Goal: Participate in discussion

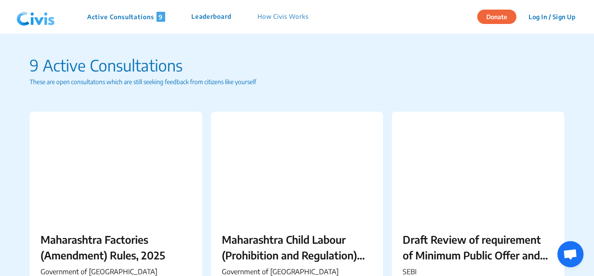
click at [136, 22] on div "Active Consultations 9 Leaderboard How Civis Works" at bounding box center [167, 17] width 308 height 26
click at [138, 17] on p "Active Consultations 9" at bounding box center [126, 17] width 78 height 10
click at [144, 15] on p "Active Consultations 9" at bounding box center [126, 17] width 78 height 10
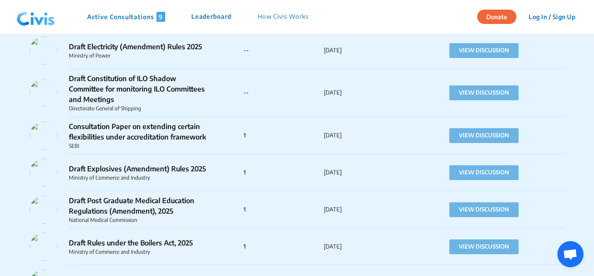
scroll to position [2999, 0]
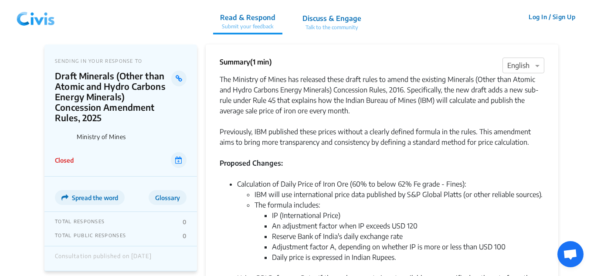
scroll to position [7, 0]
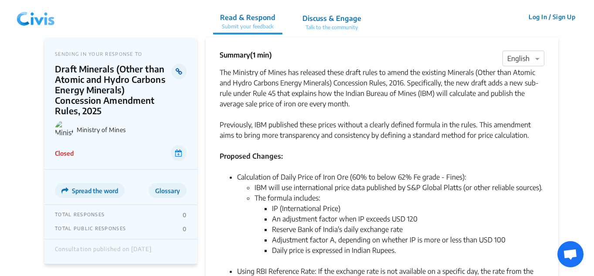
click at [181, 73] on icon at bounding box center [179, 71] width 7 height 7
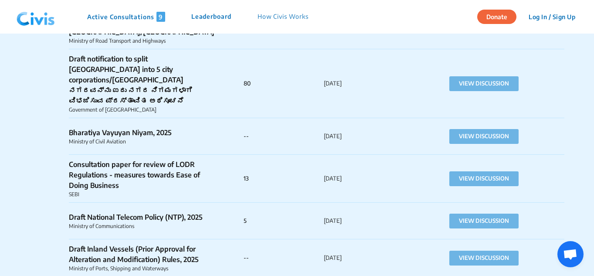
scroll to position [1599, 0]
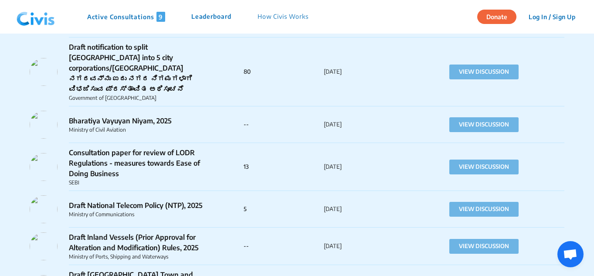
click at [527, 106] on div "Bharatiya Vayuyan Niyam, 2025 Ministry of Civil Aviation -- 18th Aug 25 VIEW DI…" at bounding box center [297, 124] width 535 height 37
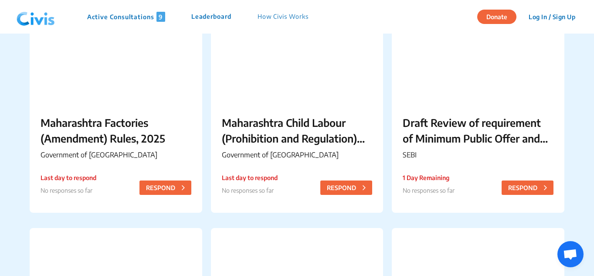
scroll to position [1076, 0]
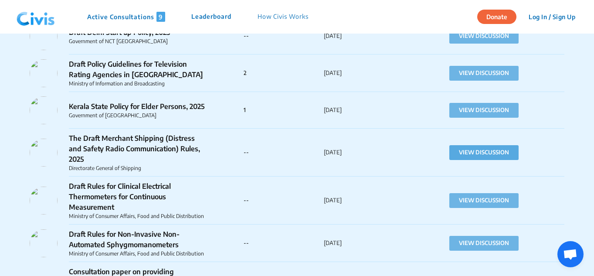
click at [479, 148] on button "VIEW DISCUSSION" at bounding box center [484, 152] width 69 height 15
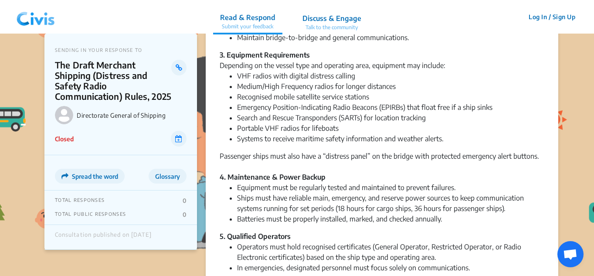
scroll to position [391, 0]
click at [178, 68] on icon at bounding box center [179, 67] width 7 height 7
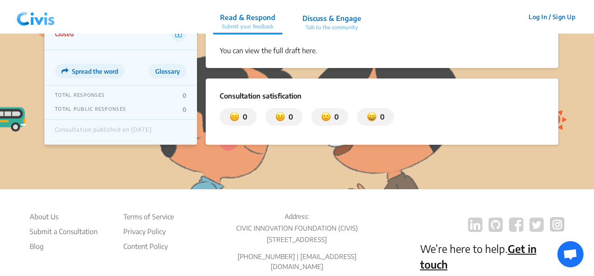
scroll to position [596, 0]
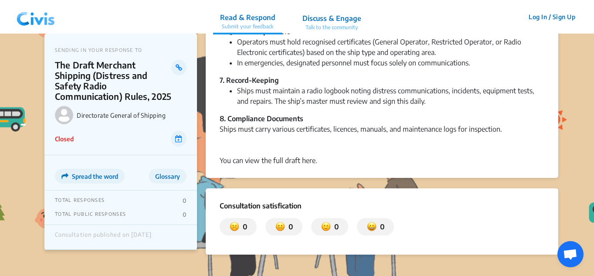
click at [308, 163] on div "8. Compliance Documents Ships must carry various certificates, licences, manual…" at bounding box center [382, 139] width 325 height 52
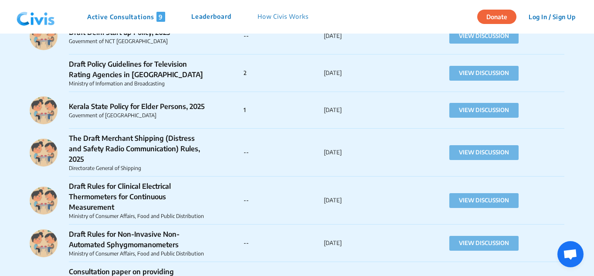
scroll to position [1354, 0]
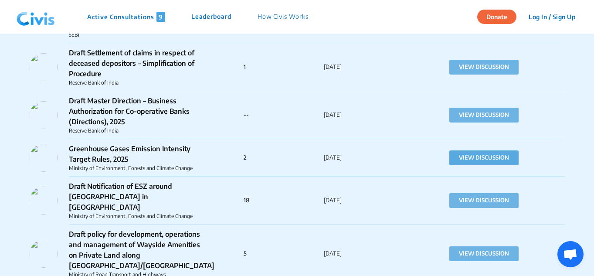
click at [498, 150] on button "VIEW DISCUSSION" at bounding box center [484, 157] width 69 height 15
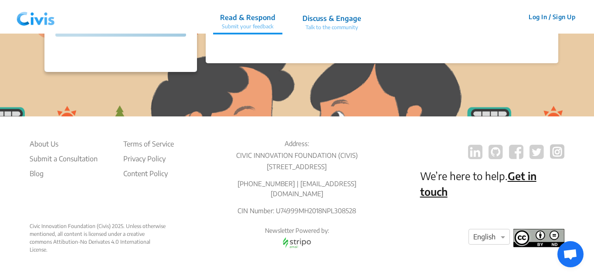
scroll to position [0, 0]
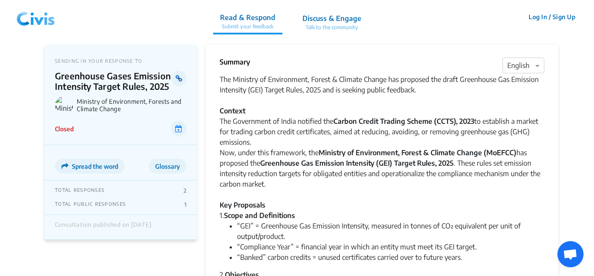
click at [177, 75] on link at bounding box center [178, 79] width 15 height 16
